Goal: Information Seeking & Learning: Learn about a topic

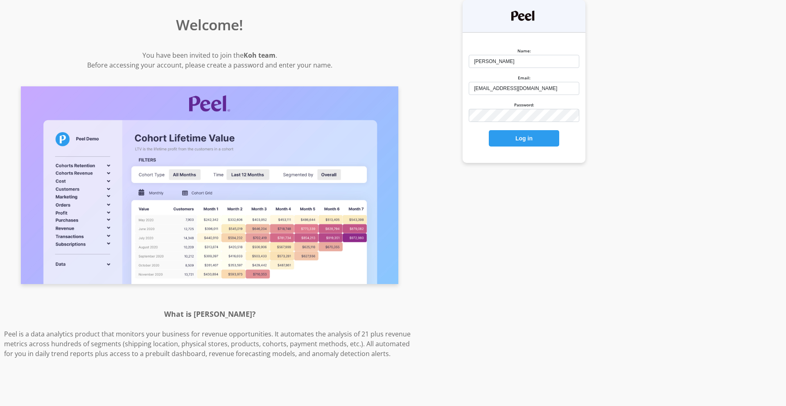
click at [469, 122] on div at bounding box center [469, 122] width 0 height 0
click at [538, 137] on button "Log in" at bounding box center [524, 138] width 70 height 16
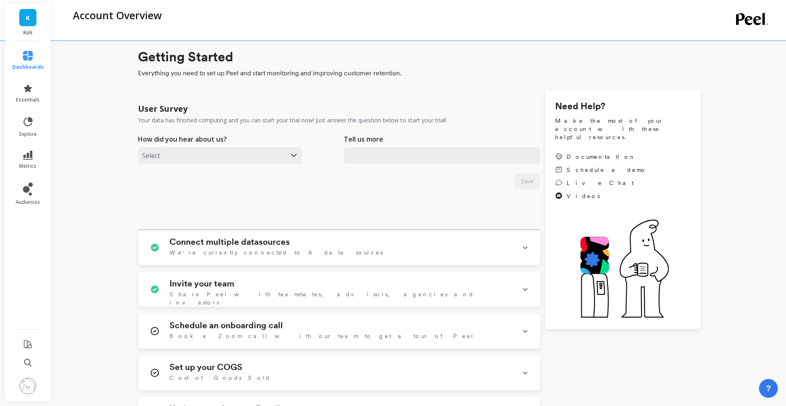
type input "mfeeney@koh.com"
click at [30, 124] on icon at bounding box center [28, 121] width 9 height 9
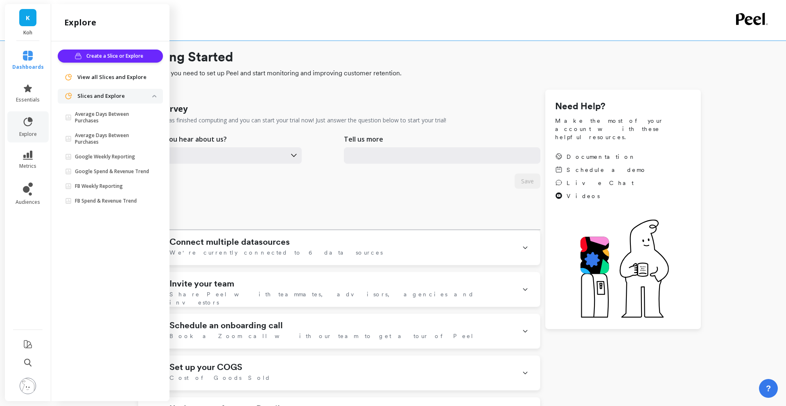
click at [208, 20] on div "Account Overview" at bounding box center [386, 15] width 634 height 14
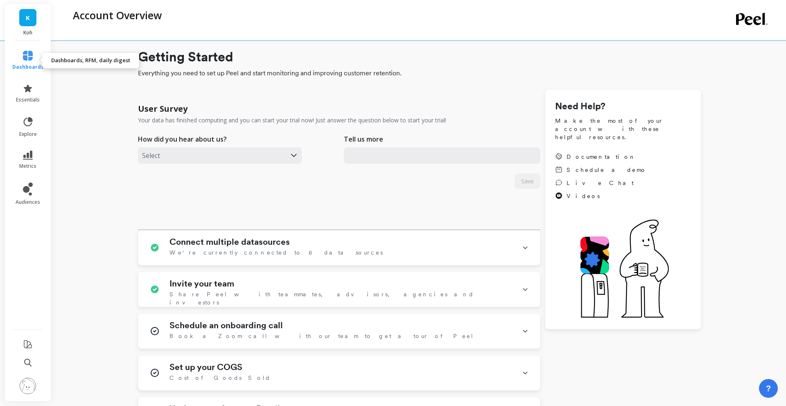
click at [27, 54] on icon at bounding box center [28, 56] width 10 height 10
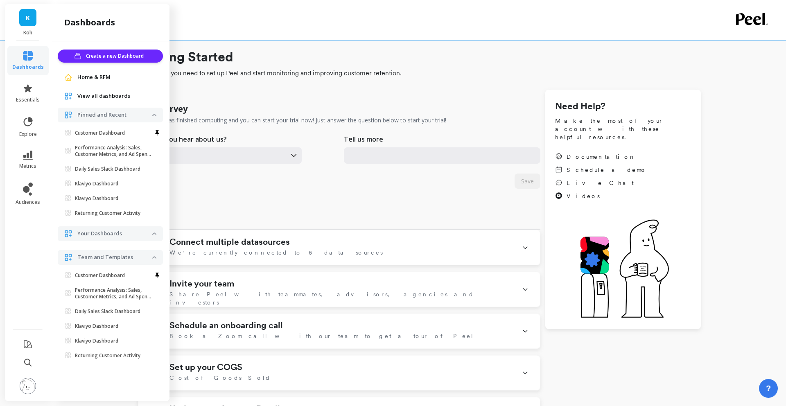
click at [30, 18] on link "K" at bounding box center [27, 17] width 17 height 17
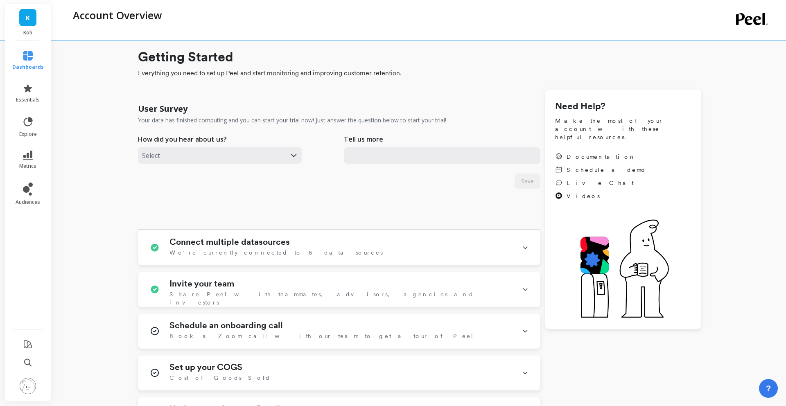
click at [374, 52] on h1 "Getting Started" at bounding box center [419, 57] width 563 height 20
click at [24, 69] on span "dashboards" at bounding box center [28, 67] width 32 height 7
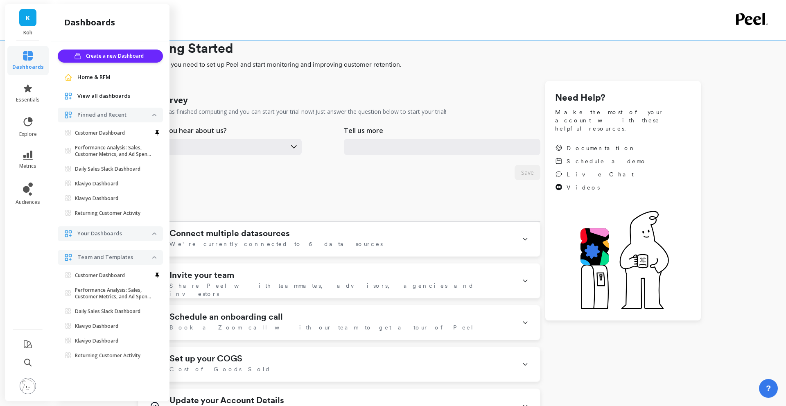
scroll to position [12, 0]
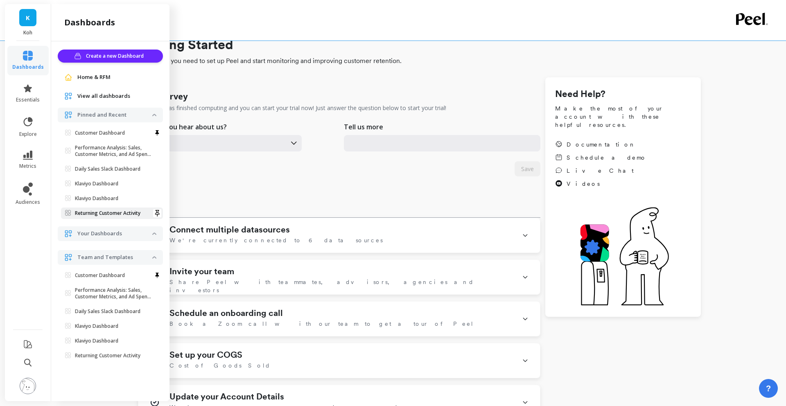
click at [106, 212] on p "Returning Customer Activity" at bounding box center [107, 213] width 65 height 7
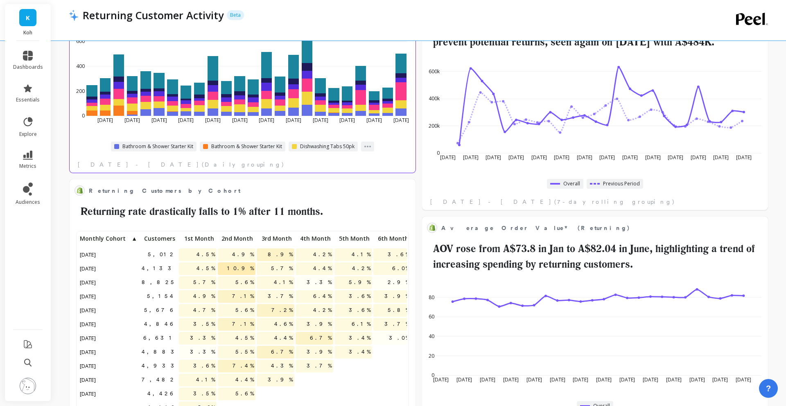
scroll to position [358, 0]
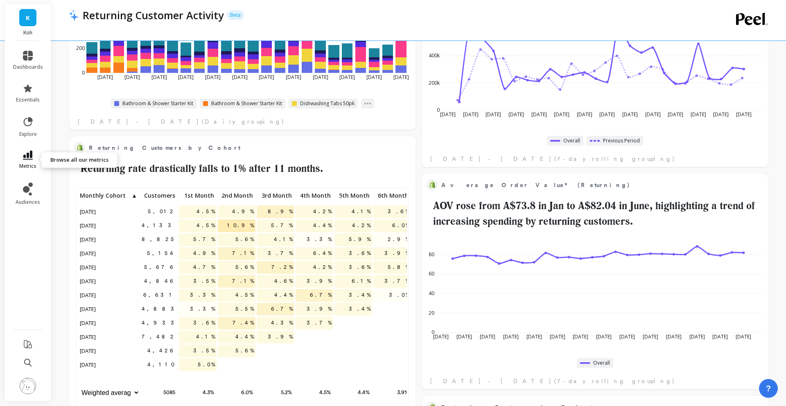
click at [37, 163] on link "metrics" at bounding box center [28, 160] width 30 height 19
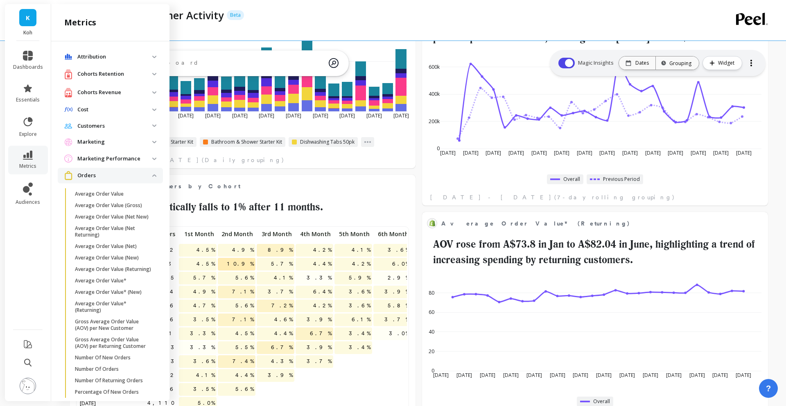
scroll to position [309, 0]
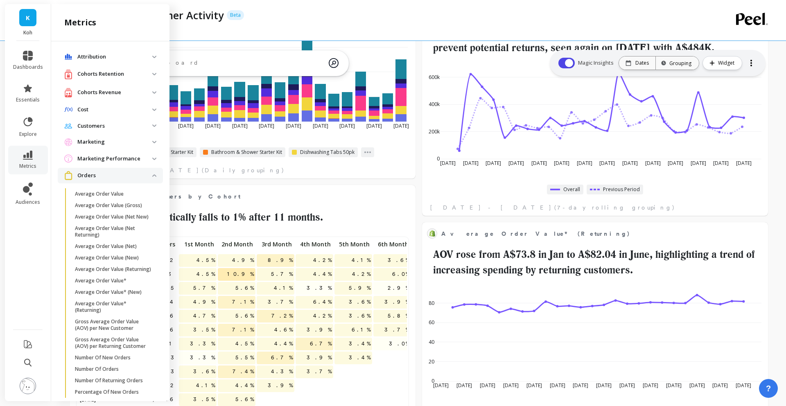
click at [155, 126] on img at bounding box center [154, 125] width 4 height 2
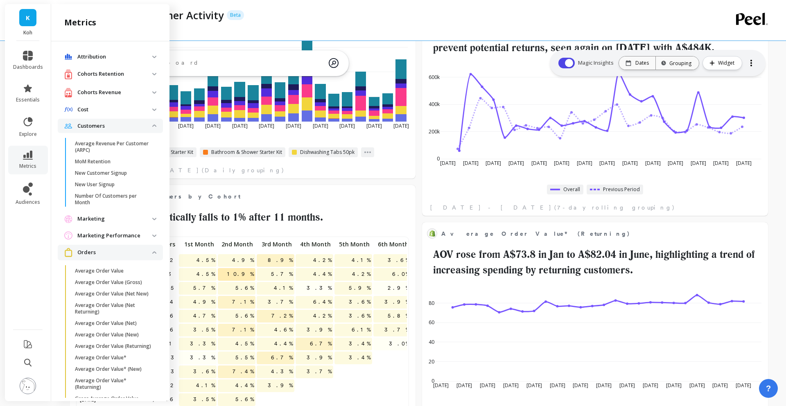
click at [155, 126] on img at bounding box center [154, 125] width 4 height 2
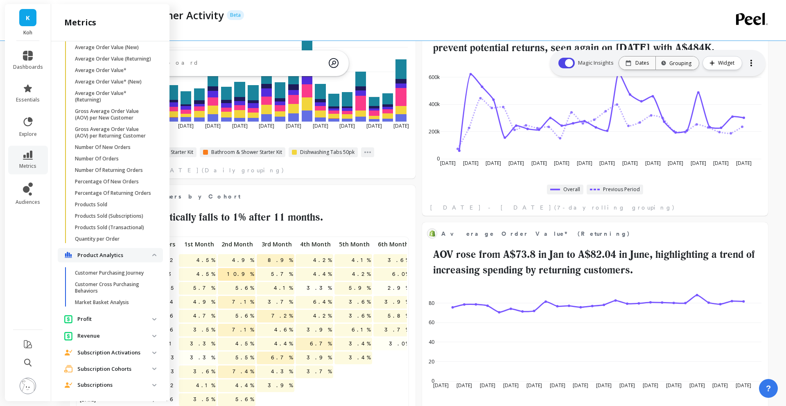
scroll to position [247, 0]
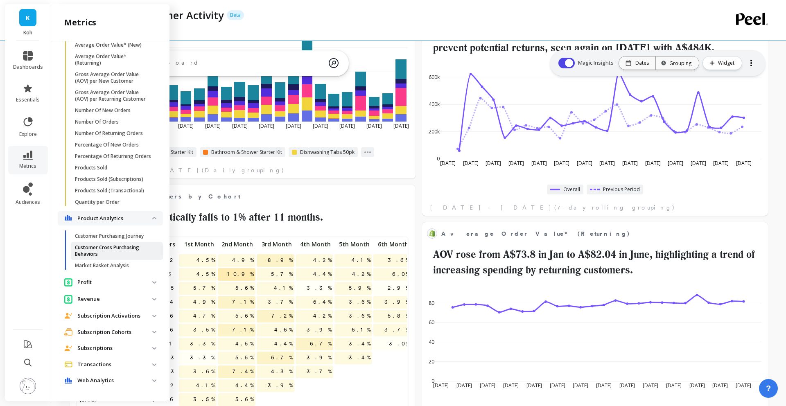
click at [112, 245] on p "Customer Cross Purchasing Behaviors" at bounding box center [114, 250] width 78 height 13
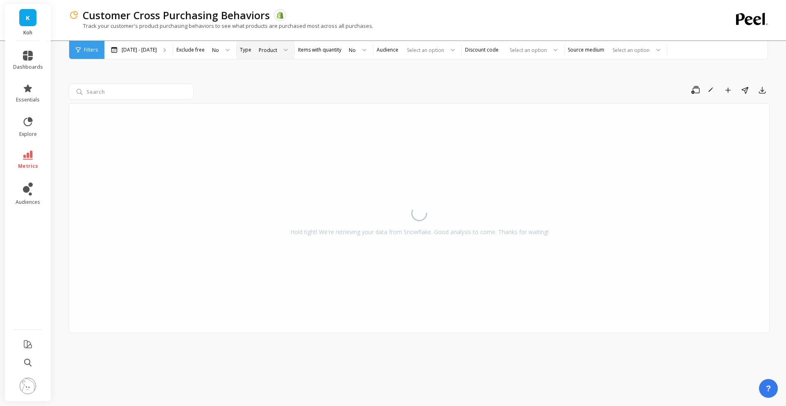
click at [271, 52] on div "Product" at bounding box center [268, 50] width 18 height 8
click at [275, 50] on div "Product" at bounding box center [268, 50] width 18 height 8
click at [273, 37] on div "Track your customer's product purchasing behaviors to see what products are pur…" at bounding box center [386, 30] width 634 height 16
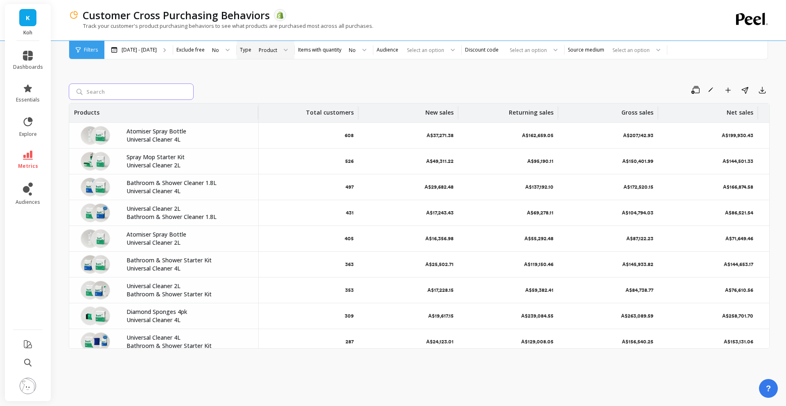
click at [129, 92] on input "search" at bounding box center [131, 92] width 125 height 16
click at [236, 72] on div "Save Rename Add to Dashboard Share Export Products Total customers New sales Re…" at bounding box center [419, 219] width 701 height 353
click at [123, 98] on input "search" at bounding box center [131, 92] width 125 height 16
type input "squeegee"
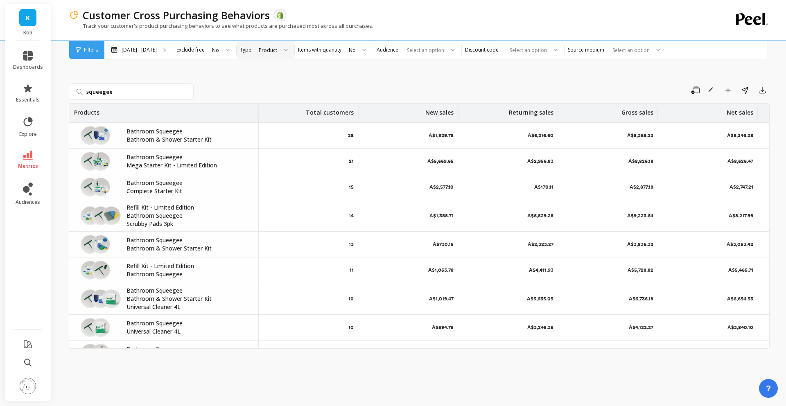
click at [135, 135] on p "Bathroom & Shower Starter Kit" at bounding box center [187, 131] width 122 height 8
click at [141, 133] on p "Bathroom Squeegee" at bounding box center [187, 131] width 122 height 8
click at [351, 137] on p "28" at bounding box center [351, 135] width 6 height 7
click at [731, 138] on p "A$8,246.38" at bounding box center [740, 135] width 26 height 7
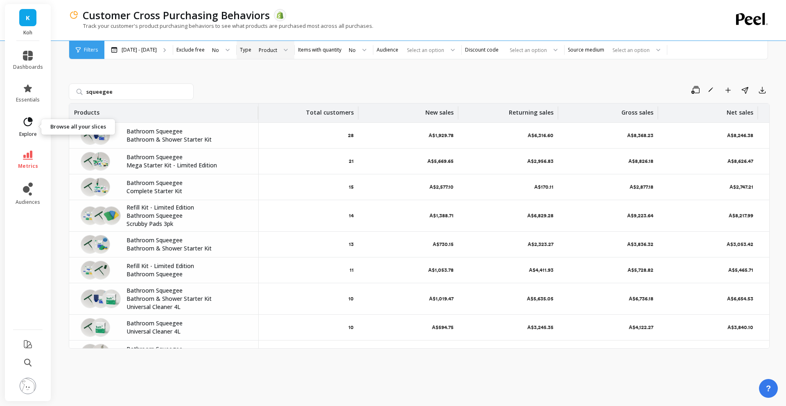
click at [28, 127] on icon at bounding box center [27, 121] width 11 height 11
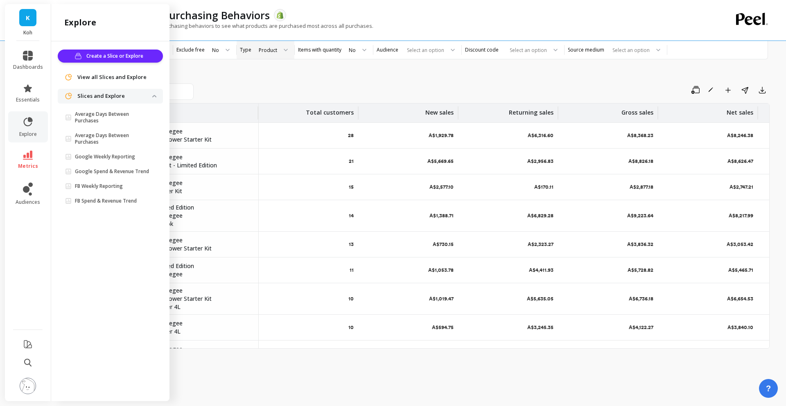
click at [228, 76] on div "squeegee Save Rename Add to Dashboard Share Export Products Total customers New…" at bounding box center [419, 219] width 701 height 353
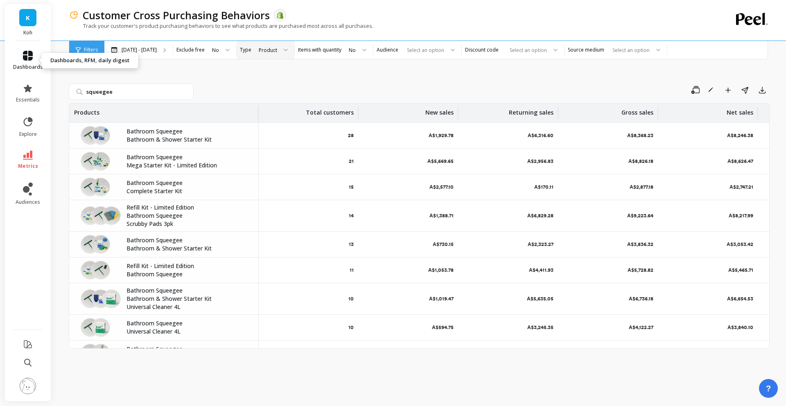
click at [25, 56] on icon at bounding box center [28, 56] width 10 height 10
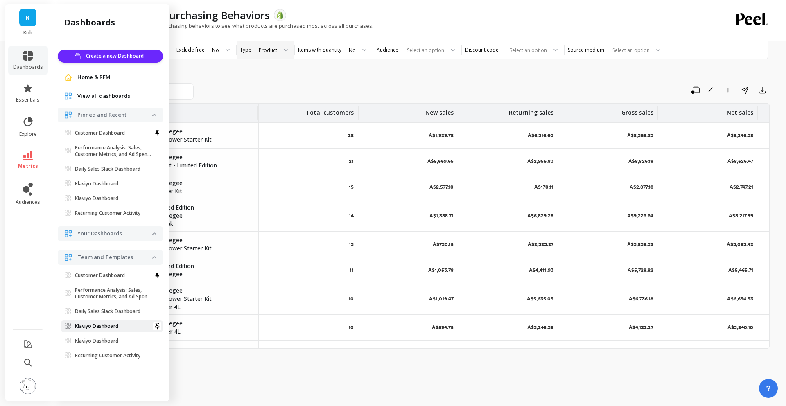
click at [105, 326] on p "Klaviyo Dashboard" at bounding box center [96, 326] width 43 height 7
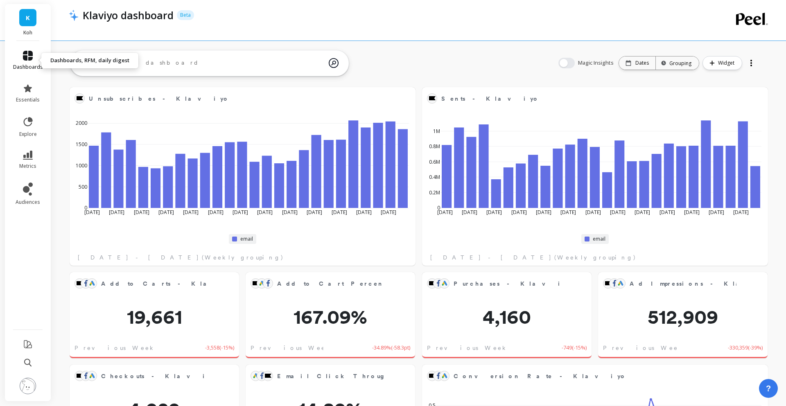
click at [18, 58] on link "dashboards" at bounding box center [28, 61] width 30 height 20
